Goal: Task Accomplishment & Management: Complete application form

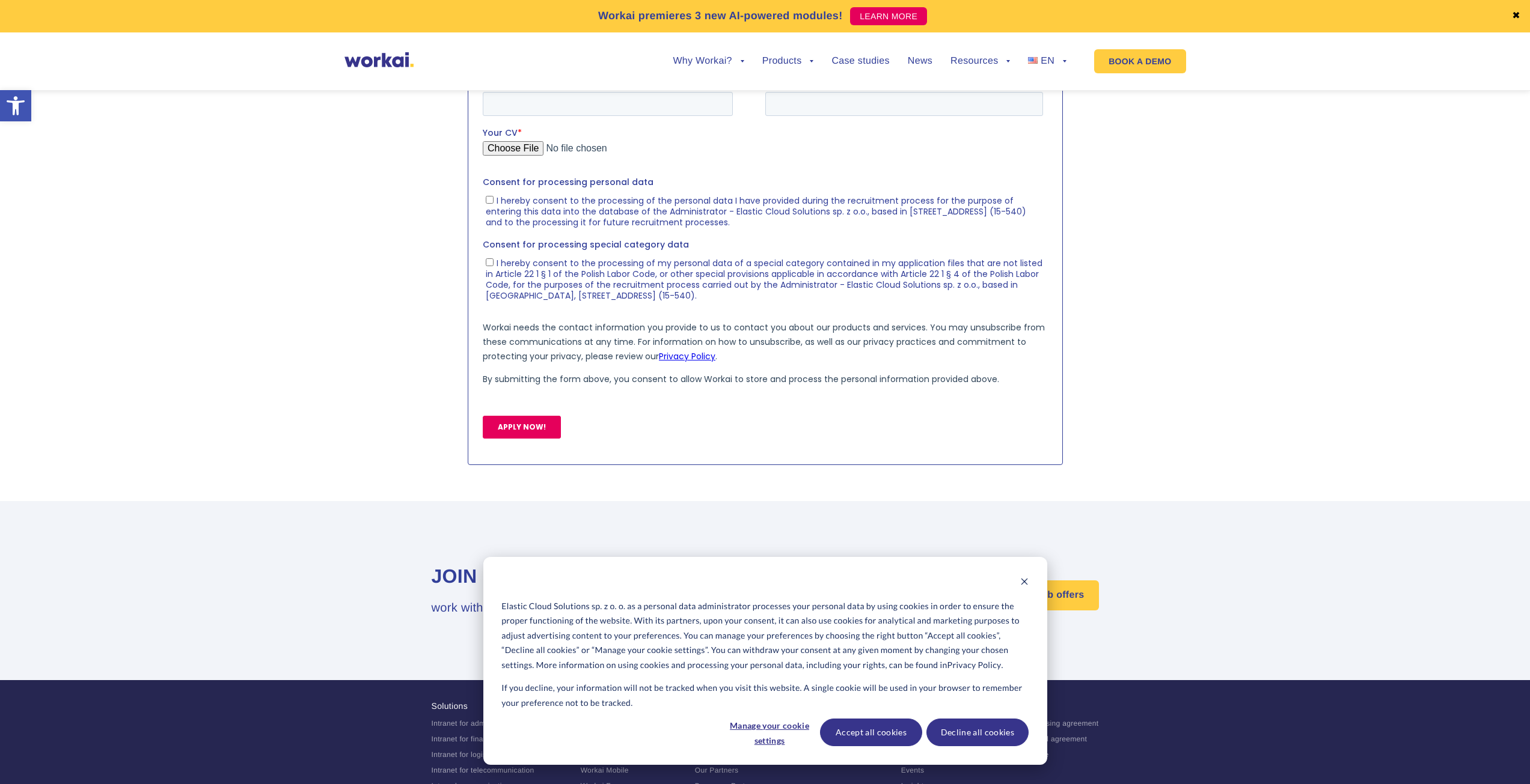
scroll to position [1296, 0]
click at [577, 66] on fieldset "First name * Last name *" at bounding box center [765, 51] width 565 height 49
type input "[PERSON_NAME]"
click at [833, 47] on input "Last name *" at bounding box center [904, 53] width 278 height 24
type input "Borozda"
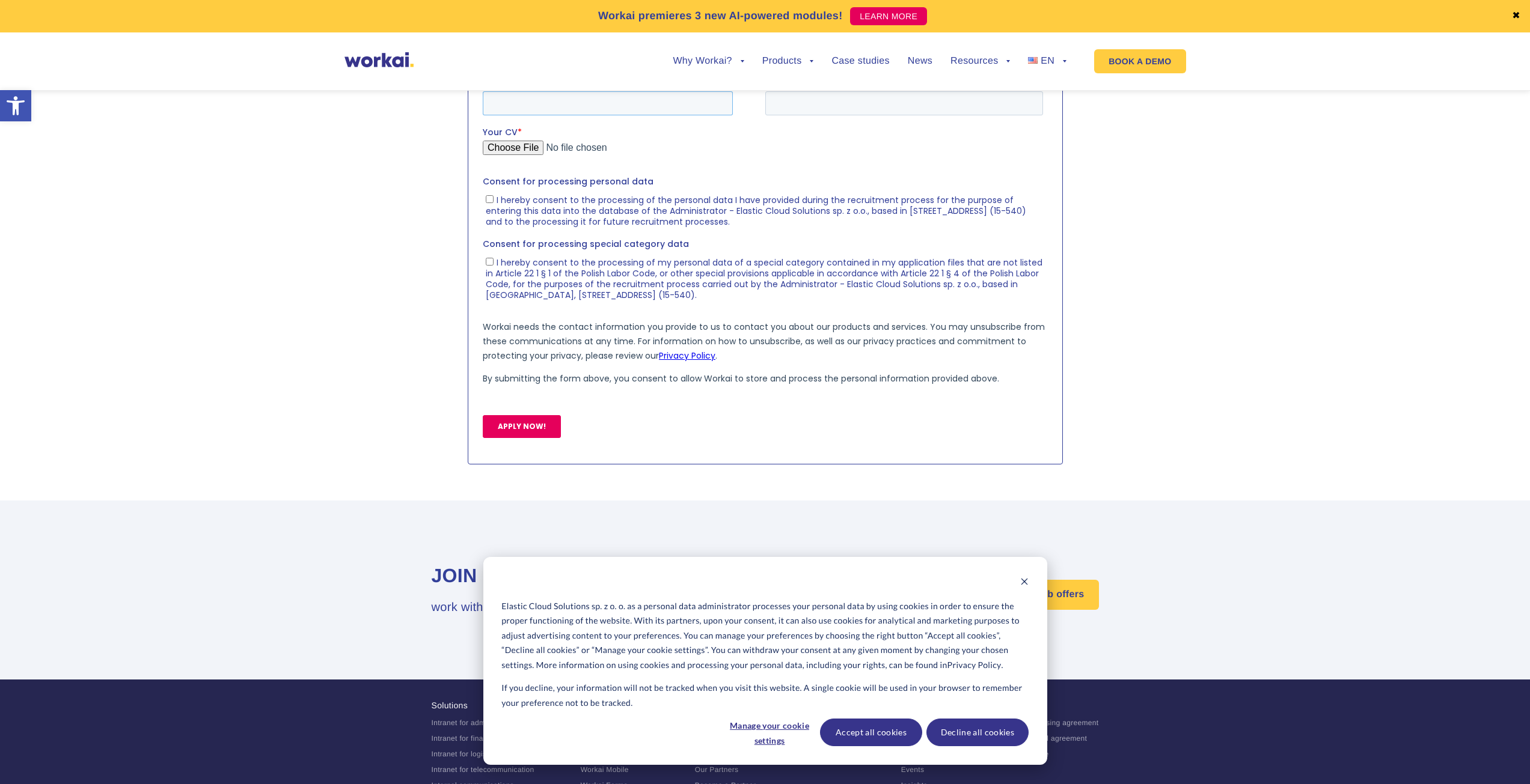
click at [578, 102] on input "Email *" at bounding box center [607, 102] width 250 height 24
type input "[EMAIL_ADDRESS][DOMAIN_NAME]"
click at [814, 110] on input "Mobile phone number *" at bounding box center [904, 102] width 278 height 24
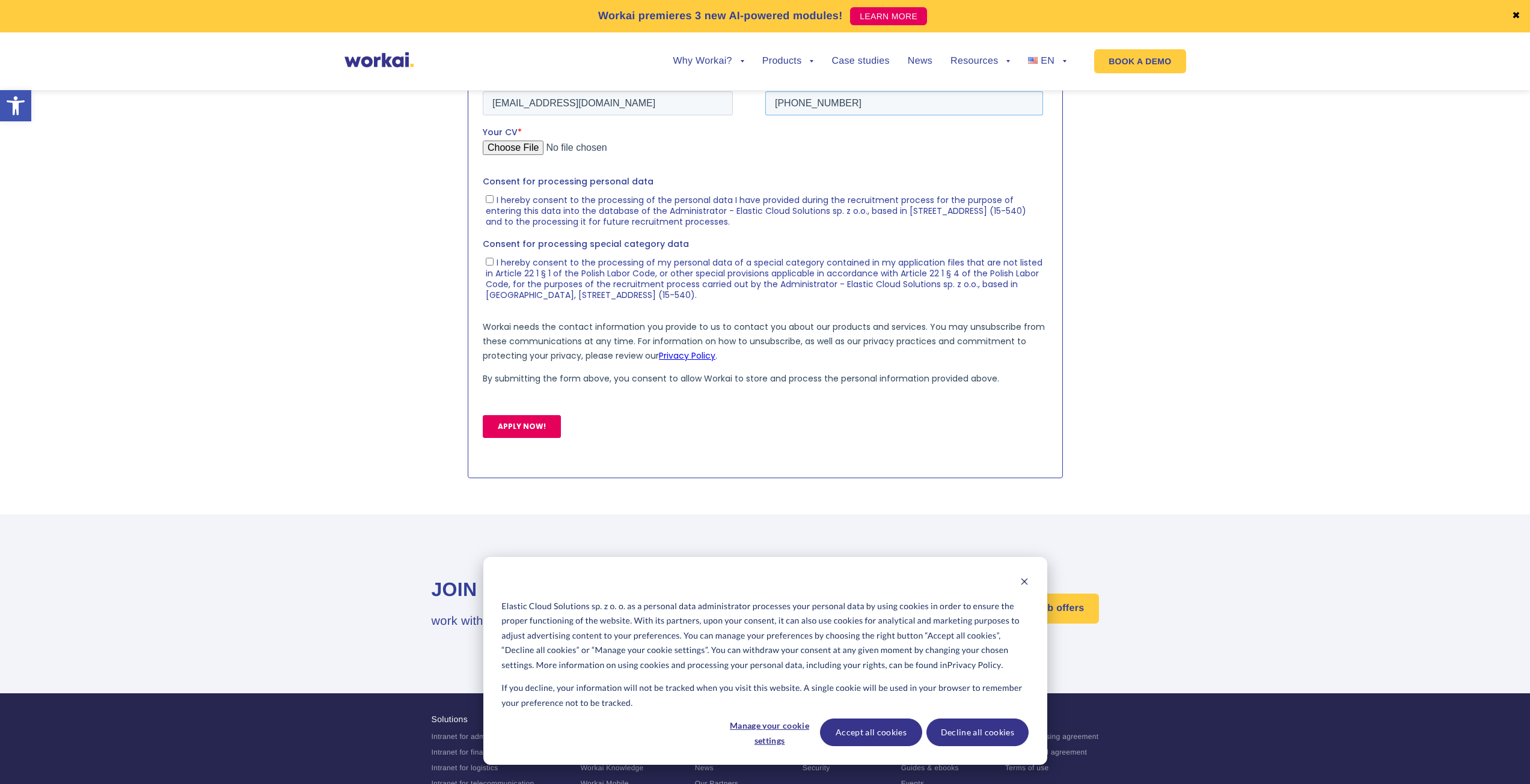
type input "[PHONE_NUMBER]"
click at [499, 151] on input "Your CV *" at bounding box center [762, 151] width 560 height 24
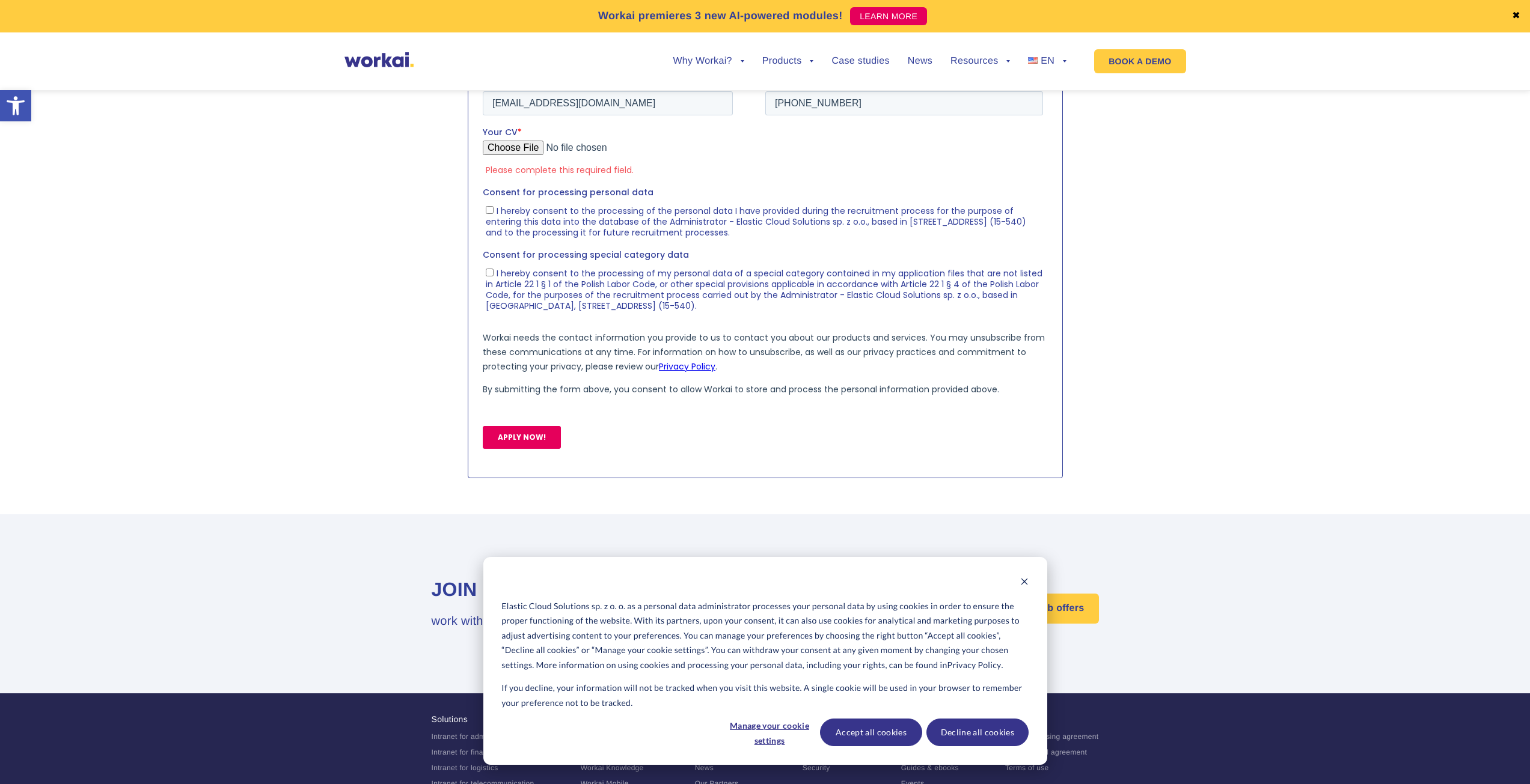
type input "C:\fakepath\[PERSON_NAME] CV.pdf"
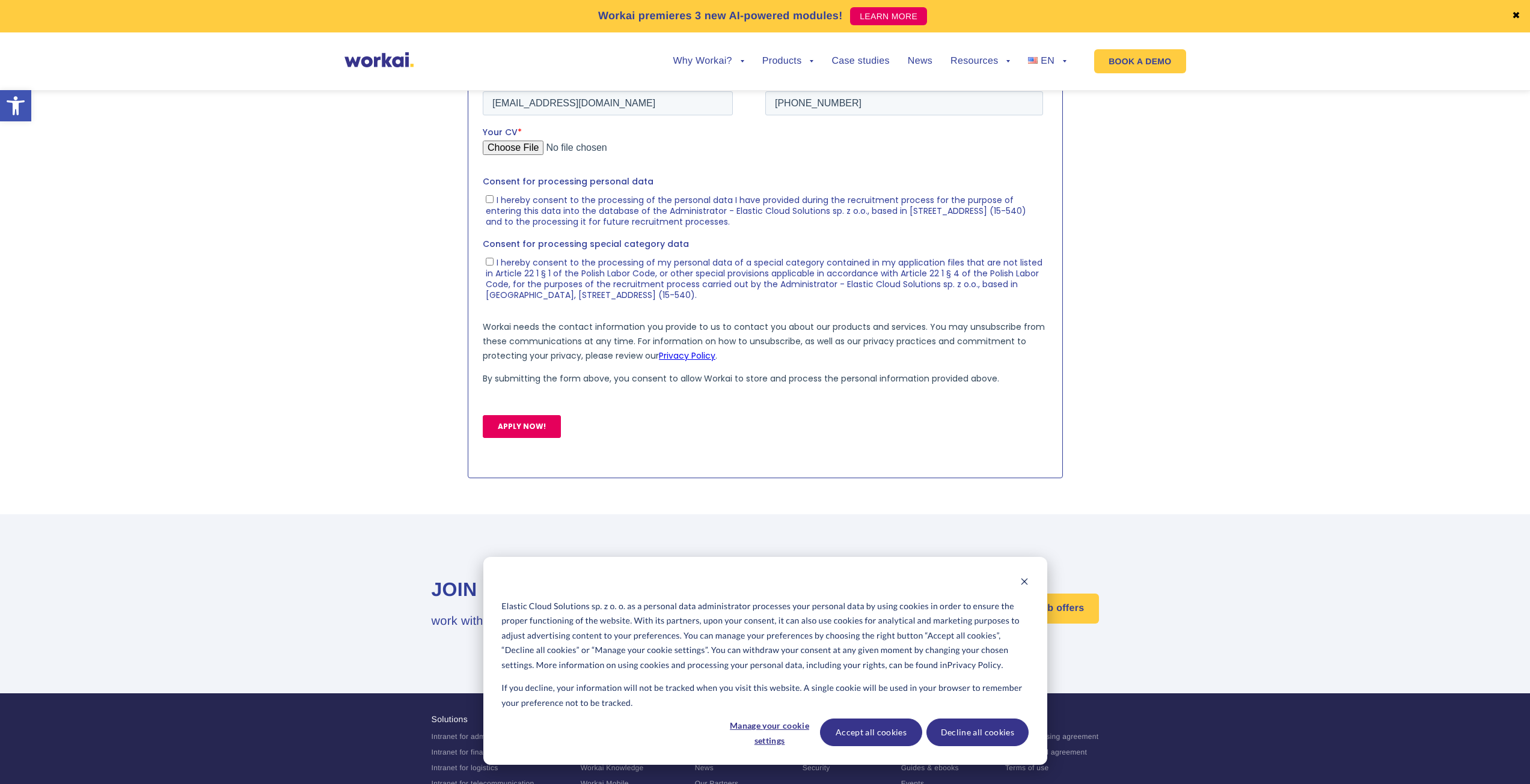
click at [485, 196] on input "I hereby consent to the processing of the personal data I have provided during …" at bounding box center [489, 199] width 8 height 8
checkbox input "true"
click at [487, 263] on input "I hereby consent to the processing of my personal data of a special category co…" at bounding box center [489, 261] width 8 height 8
checkbox input "true"
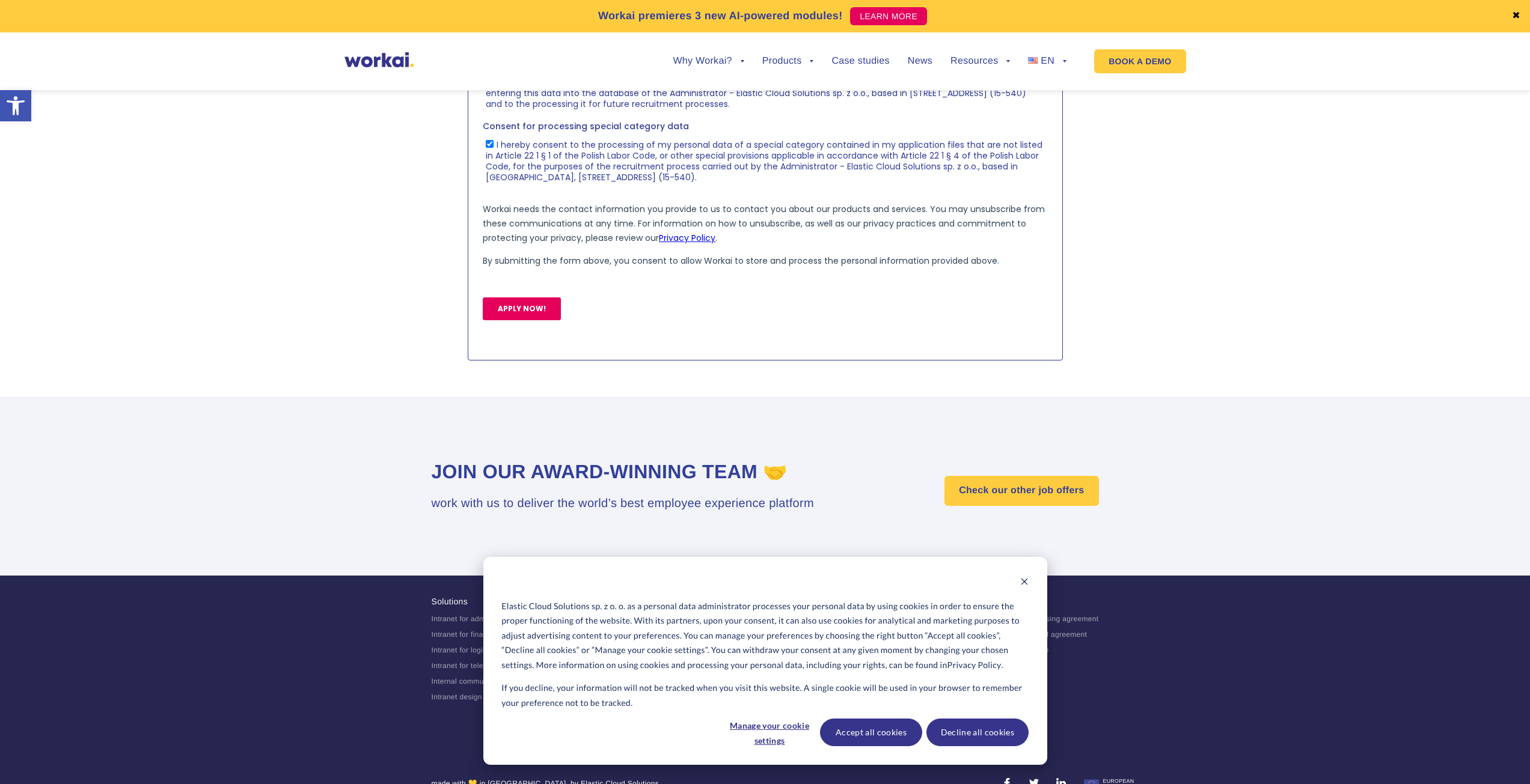
scroll to position [1416, 0]
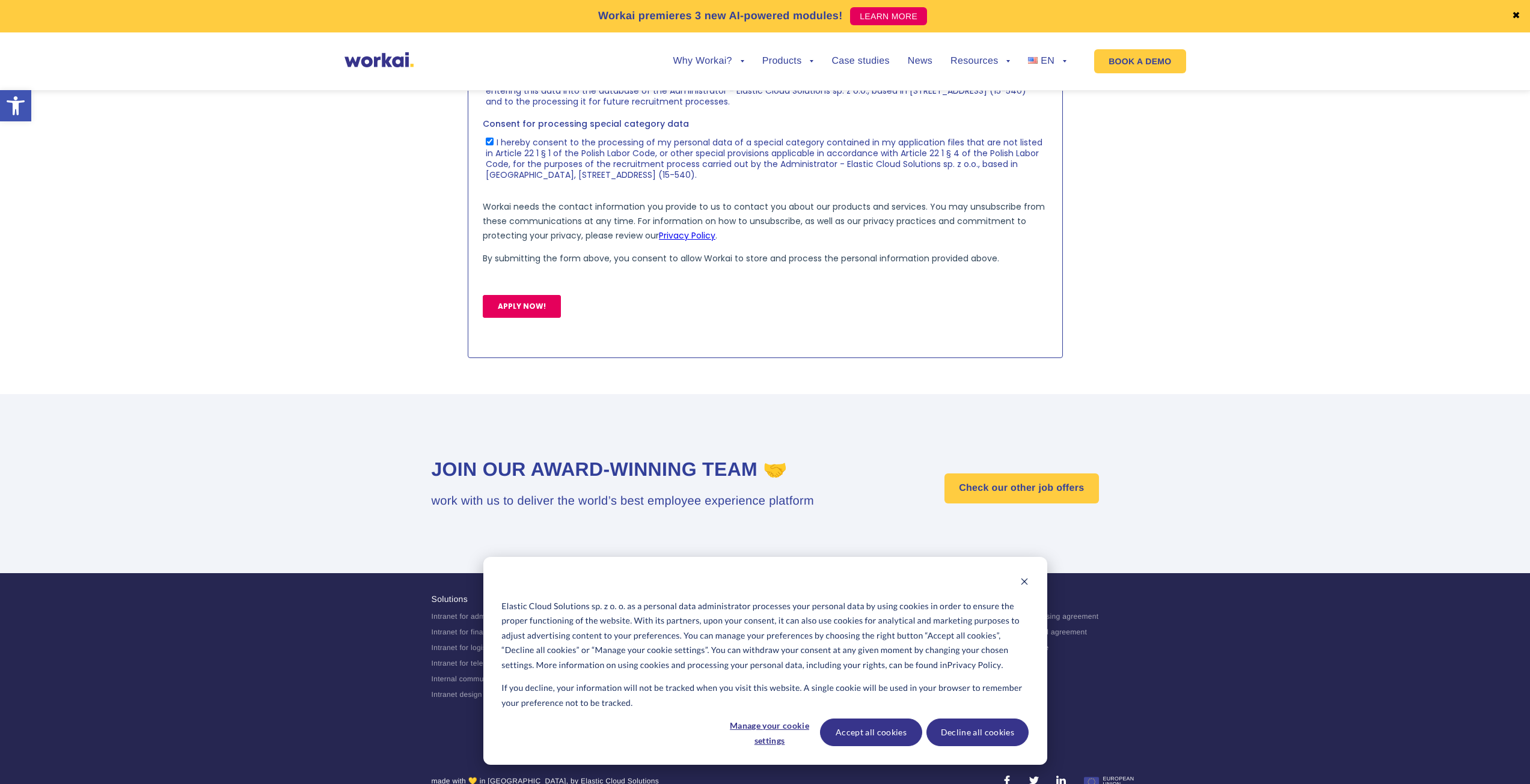
click at [526, 308] on input "APPLY NOW!" at bounding box center [521, 306] width 78 height 23
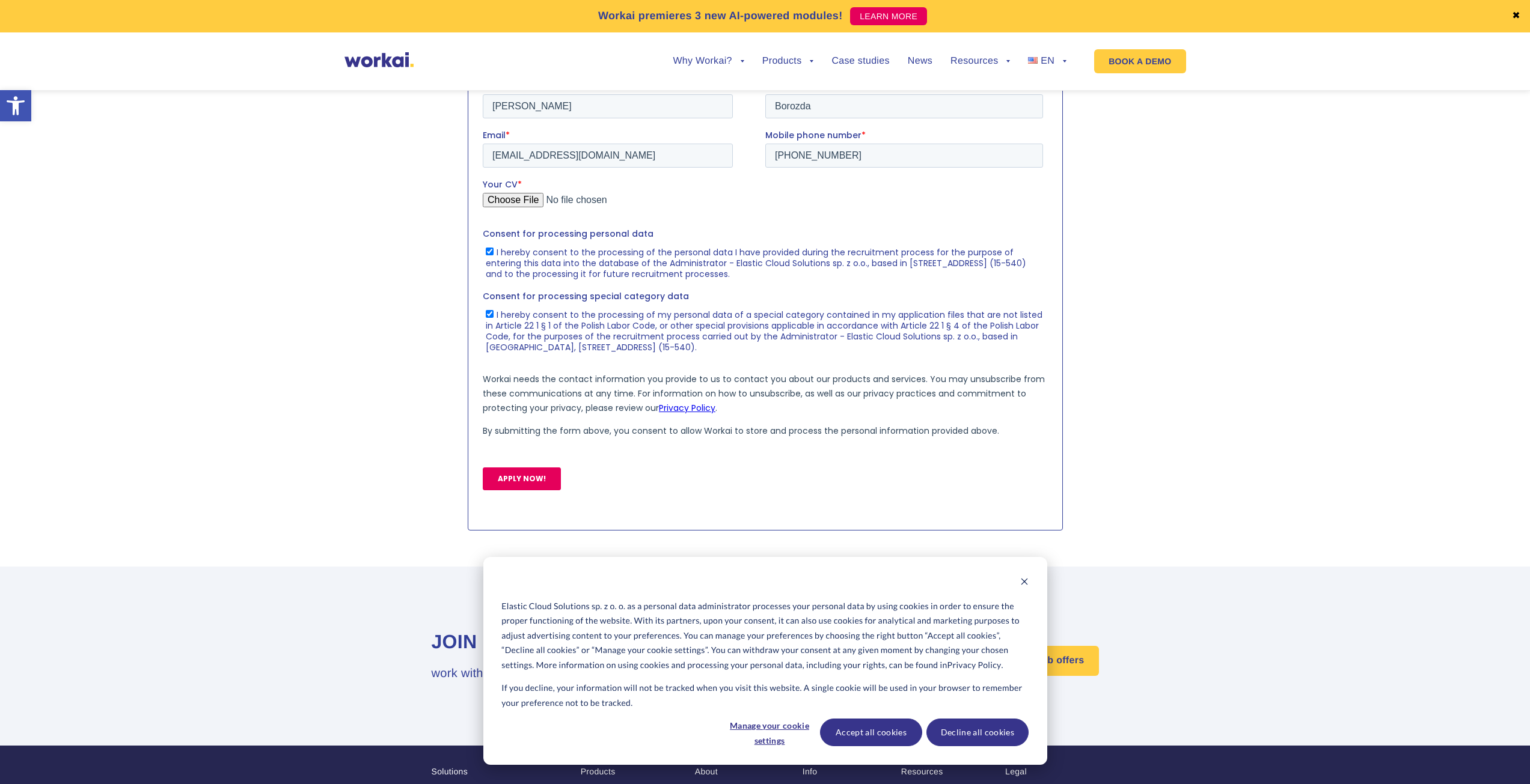
scroll to position [1236, 0]
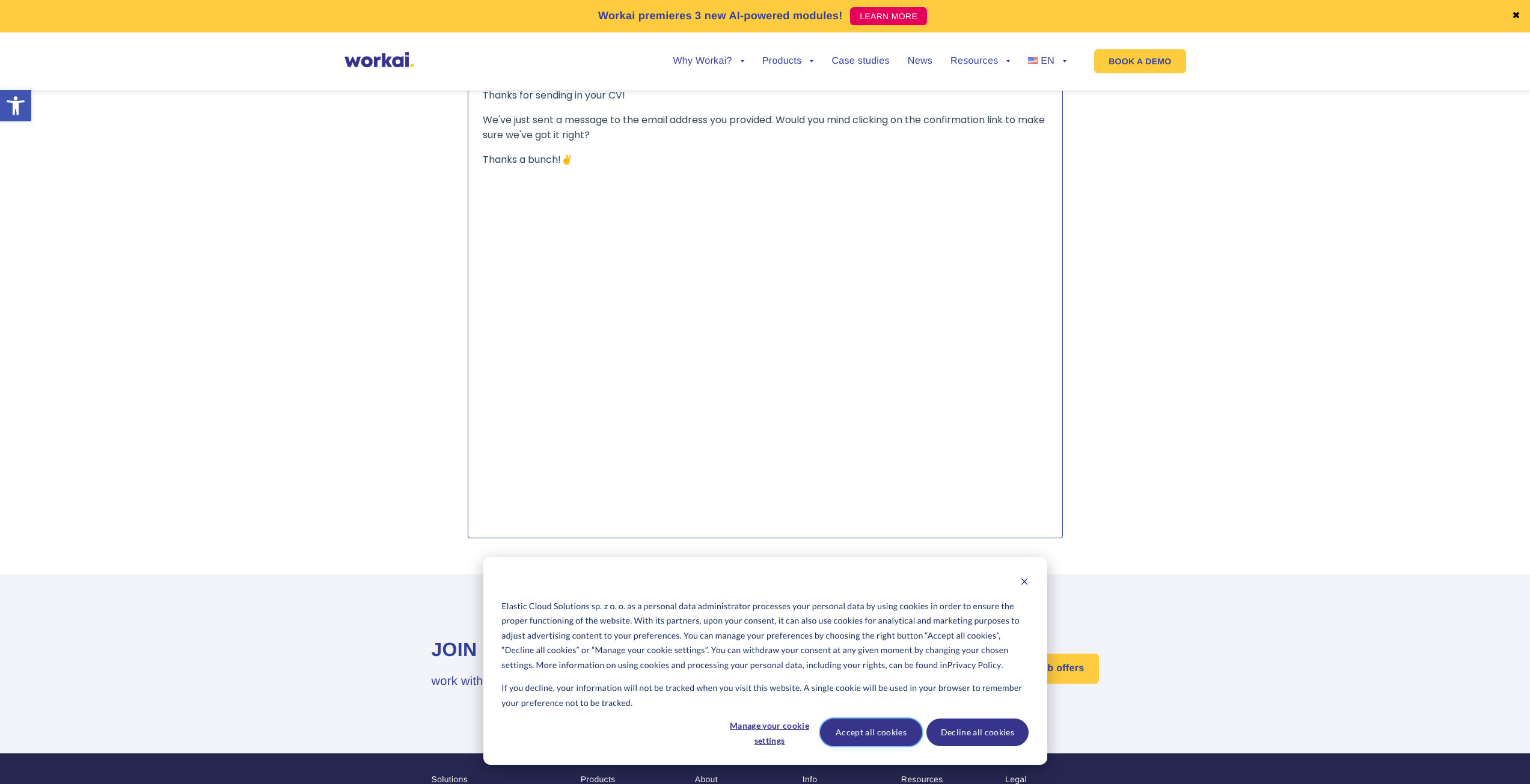
click at [859, 729] on button "Accept all cookies" at bounding box center [871, 733] width 102 height 28
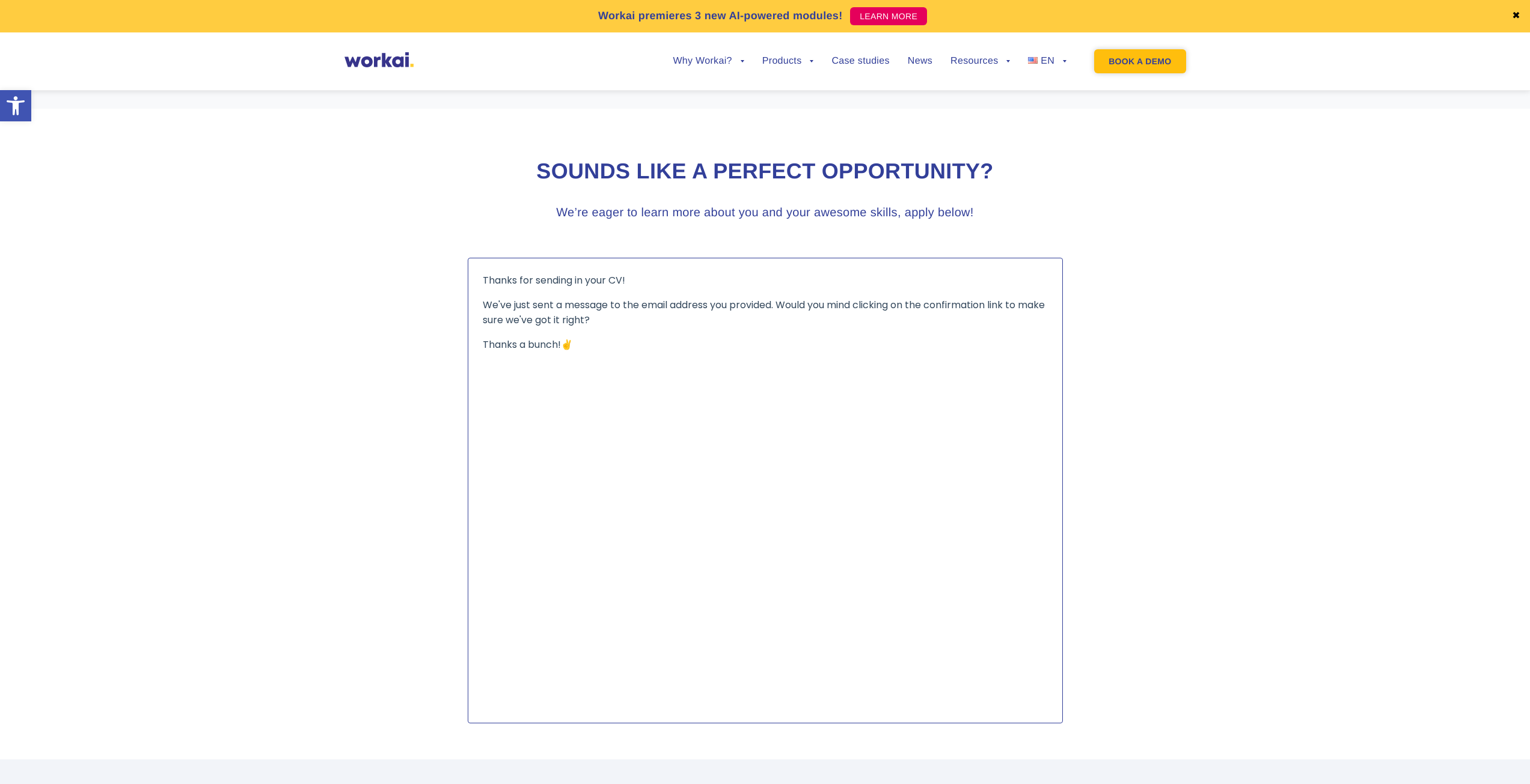
scroll to position [1323, 0]
